Goal: Navigation & Orientation: Go to known website

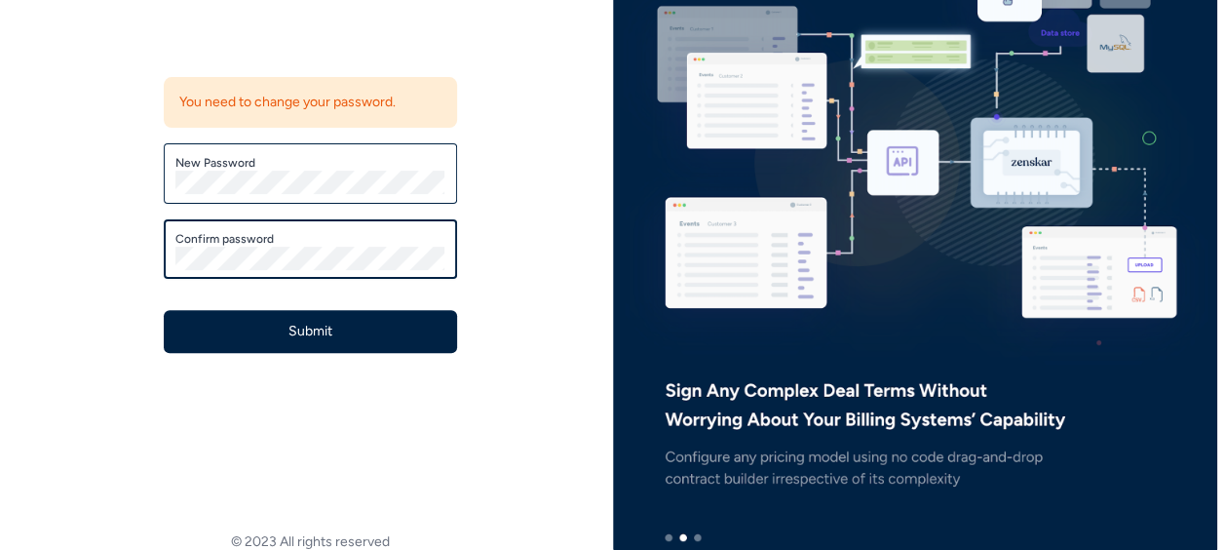
scroll to position [173, 0]
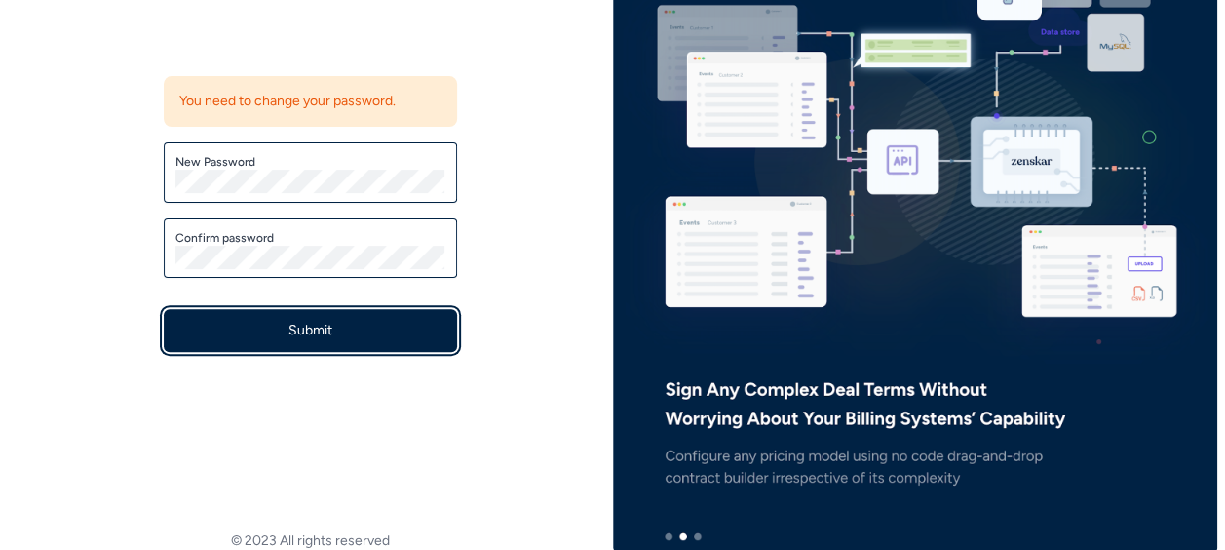
click at [267, 330] on button "Submit" at bounding box center [310, 330] width 293 height 43
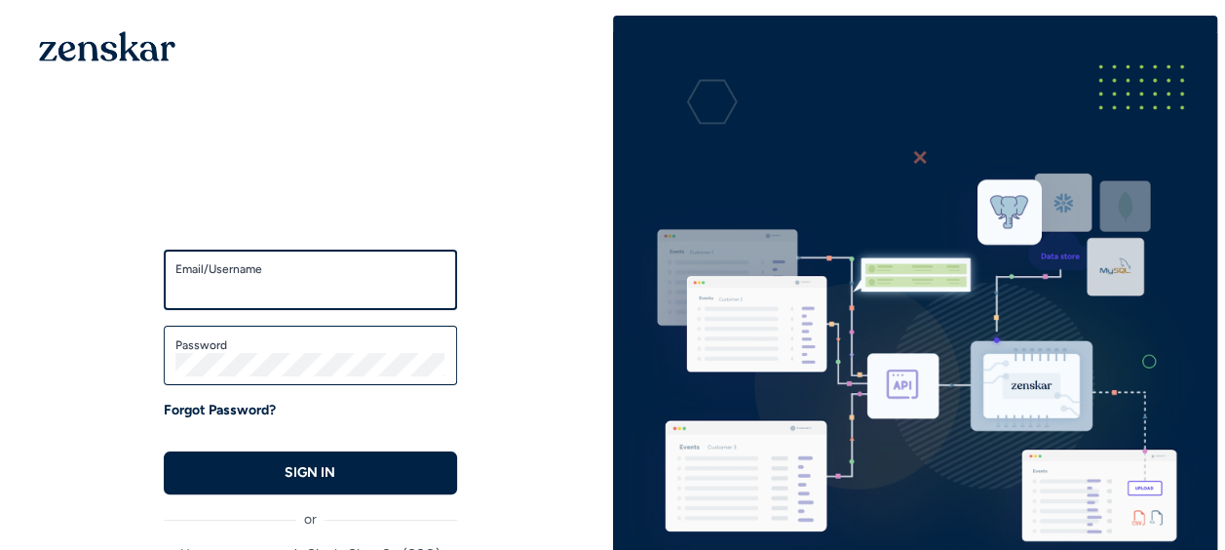
click at [287, 286] on input "Email/Username" at bounding box center [310, 288] width 270 height 23
type input "**********"
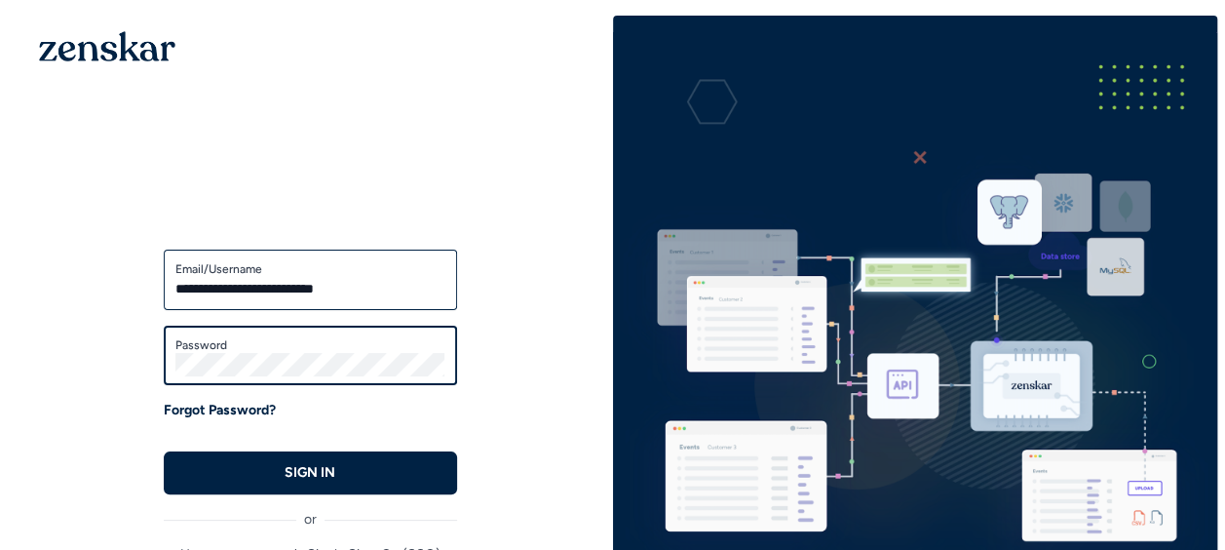
scroll to position [276, 0]
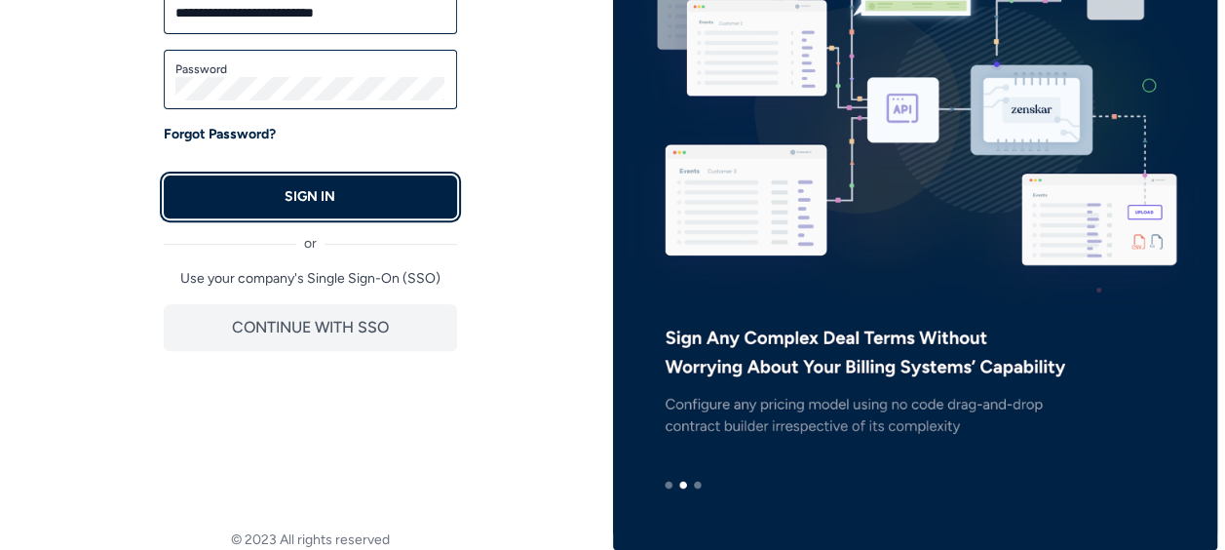
click at [296, 177] on button "SIGN IN" at bounding box center [310, 196] width 293 height 43
